Goal: Transaction & Acquisition: Obtain resource

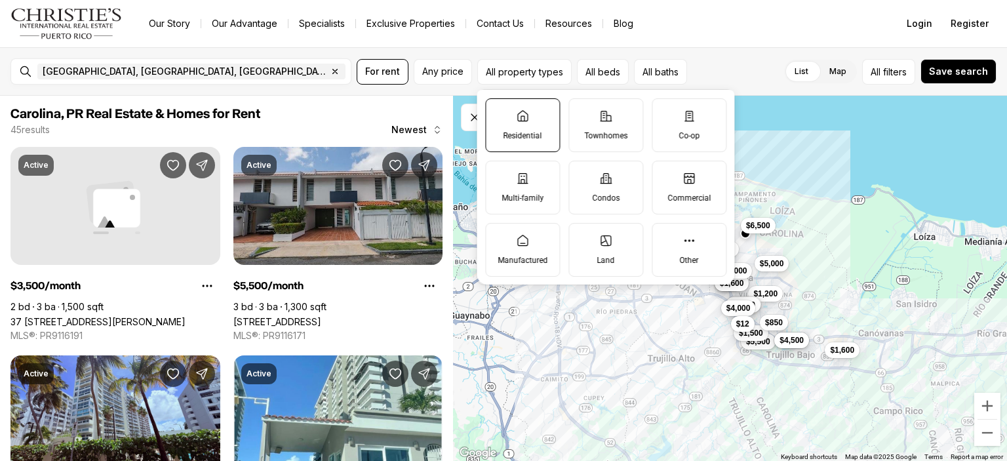
click at [517, 129] on label "Residential" at bounding box center [522, 125] width 75 height 54
click at [499, 112] on button "Residential" at bounding box center [492, 105] width 13 height 13
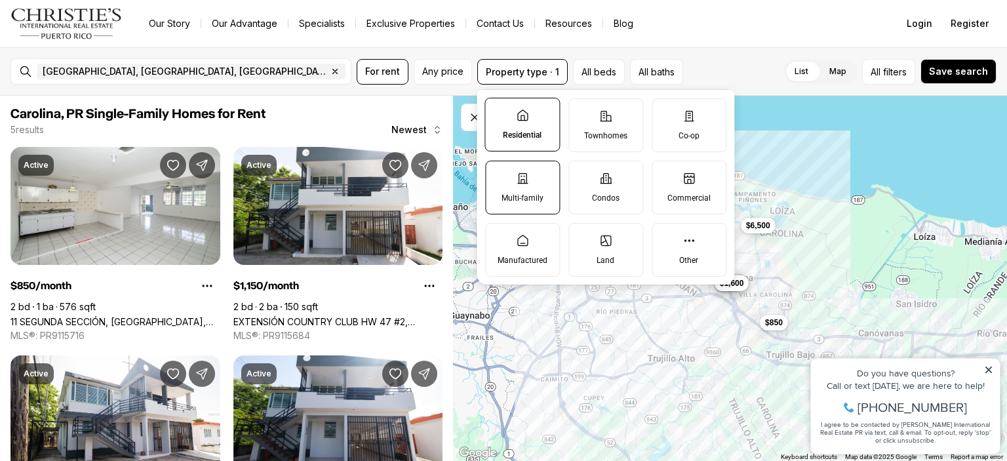
click at [522, 176] on icon at bounding box center [522, 178] width 13 height 13
click at [499, 174] on button "Multi-family" at bounding box center [492, 167] width 13 height 13
click at [600, 77] on button "All beds" at bounding box center [606, 72] width 52 height 26
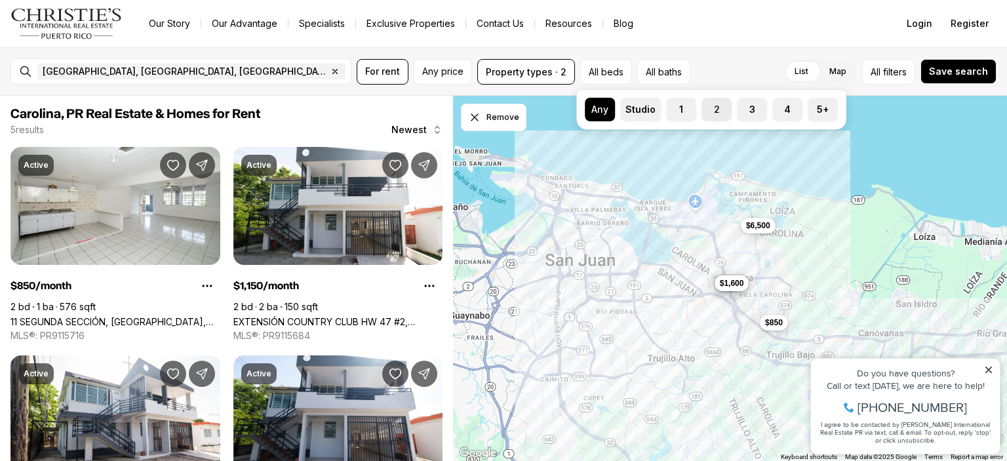
click at [718, 111] on label "2" at bounding box center [717, 110] width 30 height 24
click at [715, 111] on button "2" at bounding box center [708, 104] width 13 height 13
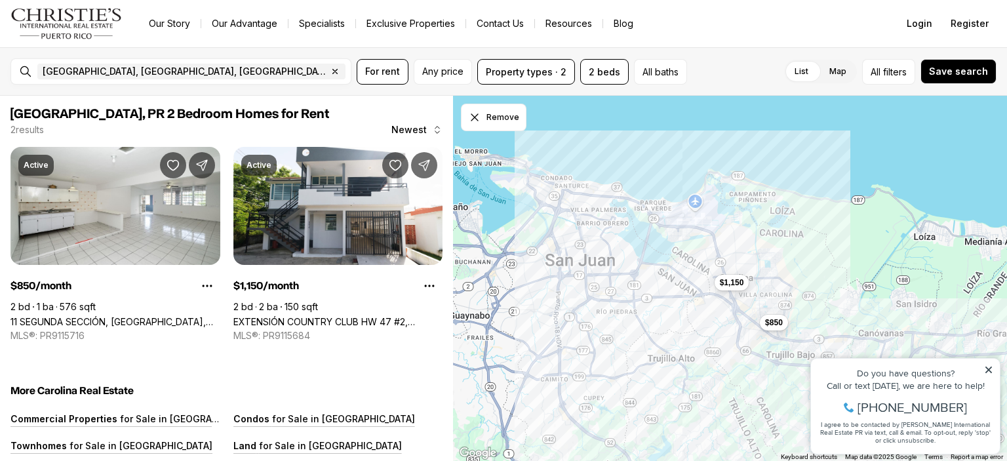
click at [732, 56] on div "[GEOGRAPHIC_DATA], [GEOGRAPHIC_DATA], [GEOGRAPHIC_DATA] Remove [GEOGRAPHIC_DATA…" at bounding box center [503, 71] width 1007 height 49
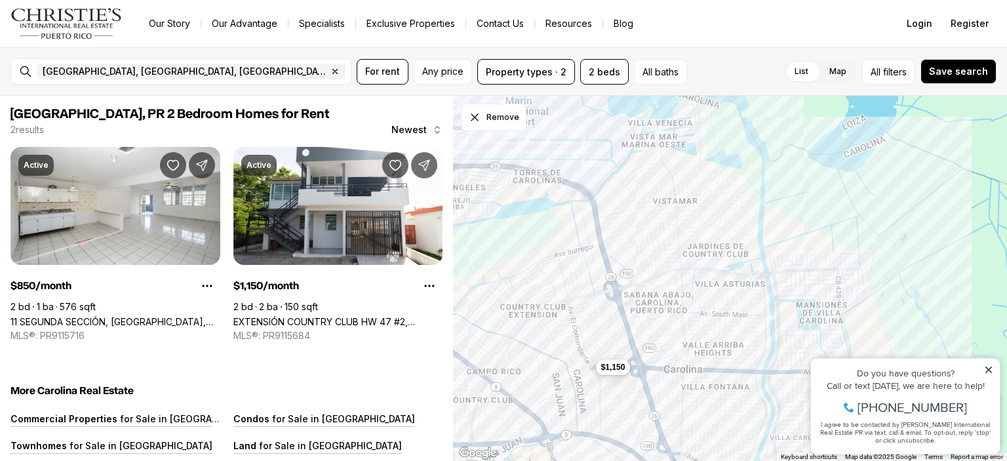
drag, startPoint x: 717, startPoint y: 163, endPoint x: 554, endPoint y: 296, distance: 210.3
click at [554, 296] on div "$850 $1,150" at bounding box center [730, 279] width 554 height 366
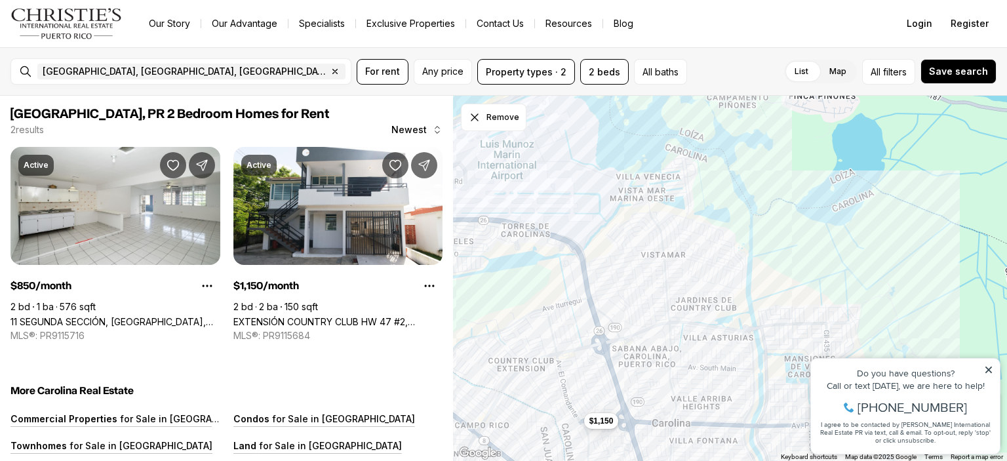
drag, startPoint x: 615, startPoint y: 241, endPoint x: 600, endPoint y: 308, distance: 69.2
click at [601, 312] on div "$1,150" at bounding box center [730, 279] width 554 height 366
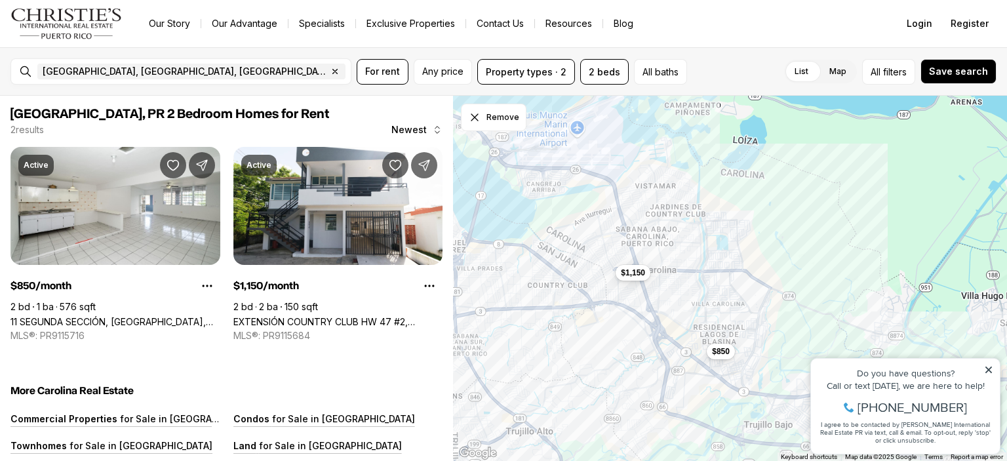
drag, startPoint x: 572, startPoint y: 169, endPoint x: 622, endPoint y: 136, distance: 59.7
click at [622, 136] on div "$1,150 $850" at bounding box center [730, 279] width 554 height 366
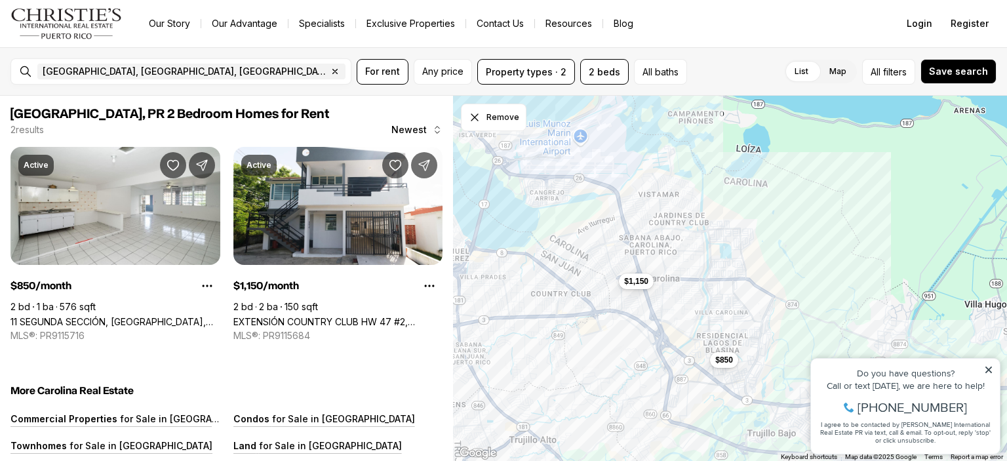
drag, startPoint x: 552, startPoint y: 183, endPoint x: 540, endPoint y: 235, distance: 53.8
click at [540, 235] on div "$1,150 $850" at bounding box center [730, 279] width 554 height 366
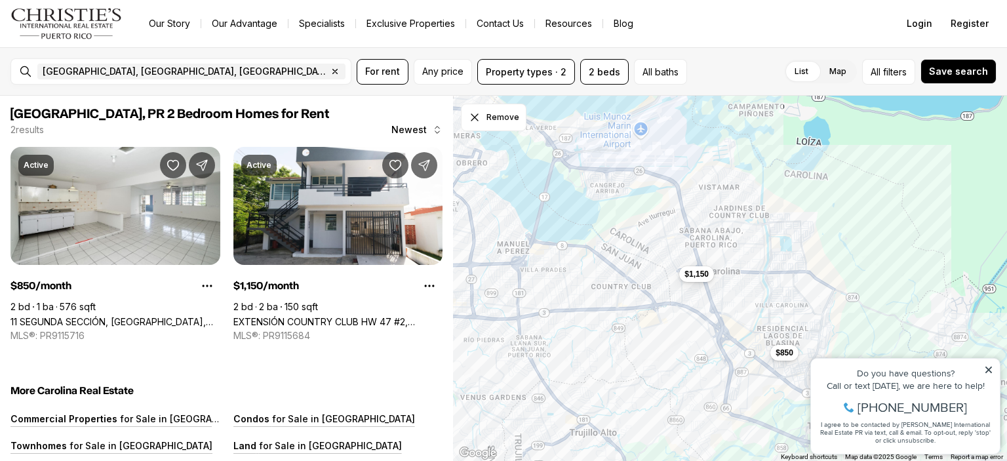
drag, startPoint x: 545, startPoint y: 231, endPoint x: 624, endPoint y: 179, distance: 94.8
click at [624, 179] on div "$1,150 $850" at bounding box center [730, 279] width 554 height 366
